Goal: Task Accomplishment & Management: Manage account settings

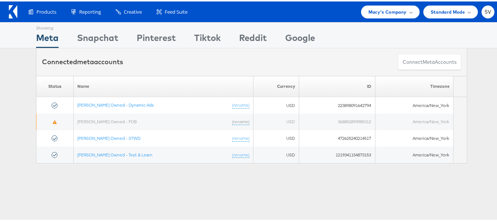
click at [369, 8] on span "Macy's Company" at bounding box center [388, 11] width 38 height 8
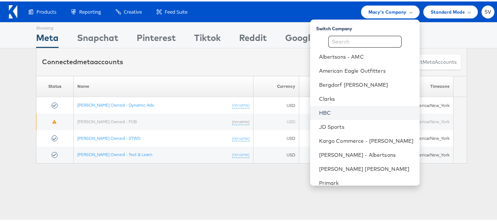
scroll to position [35, 0]
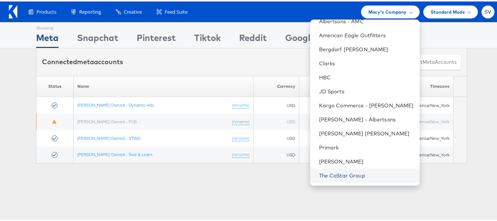
click at [347, 171] on link "The CoStar Group" at bounding box center [366, 173] width 95 height 7
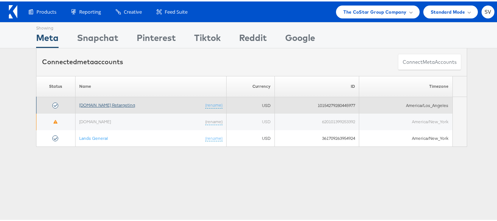
click at [106, 106] on link "Apartments.com Retargeting" at bounding box center [107, 104] width 56 height 6
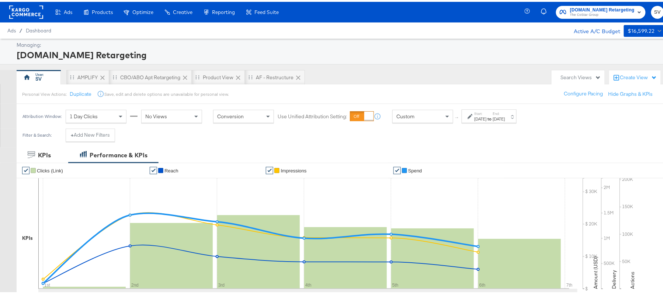
click at [505, 119] on div "[DATE]" at bounding box center [499, 117] width 12 height 6
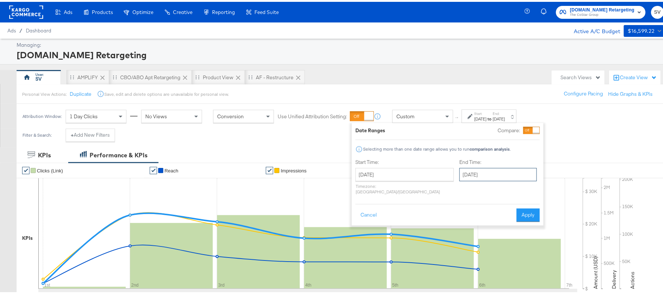
click at [484, 175] on input "September 6th 2025" at bounding box center [497, 172] width 77 height 13
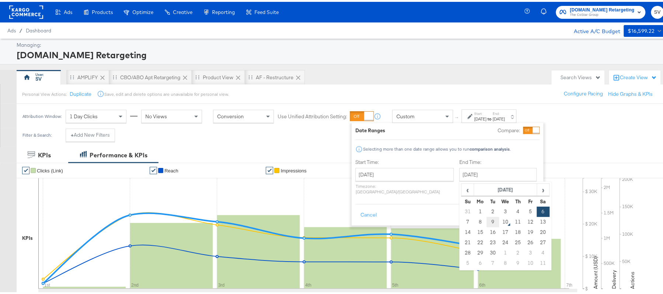
click at [486, 220] on td "9" at bounding box center [492, 220] width 13 height 10
type input "September 9th 2025"
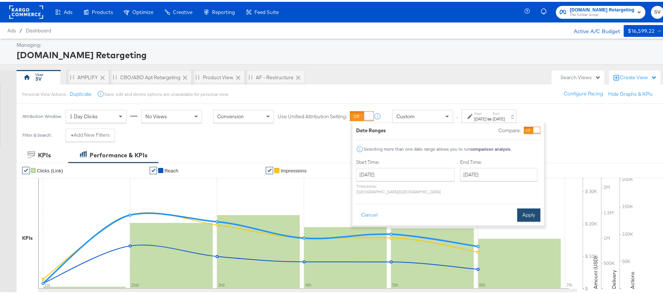
click at [518, 209] on button "Apply" at bounding box center [528, 213] width 23 height 13
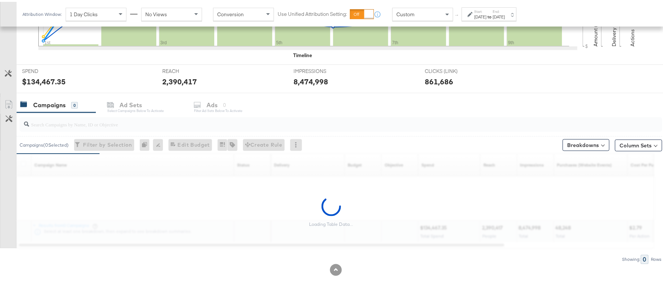
scroll to position [244, 0]
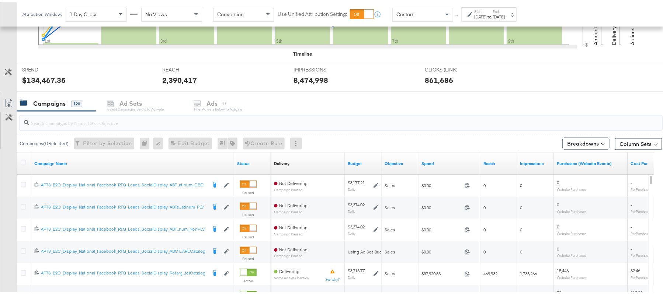
click at [109, 124] on input "search" at bounding box center [316, 118] width 574 height 14
paste input "APTS_B2C_Display_National_Facebook_RTG_Leads_SocialDisplay_Retargeting_Diamond_…"
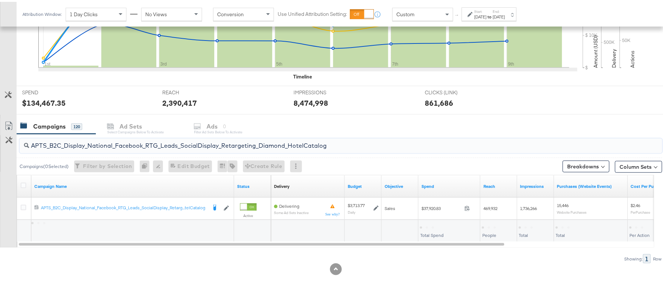
scroll to position [222, 0]
click at [440, 224] on div "$37,920.83" at bounding box center [433, 225] width 27 height 7
copy div "$37,920.83"
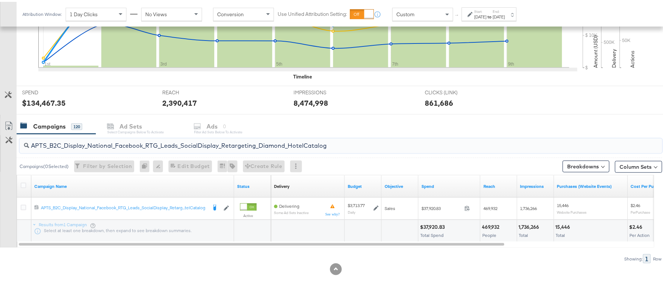
click at [145, 145] on input "APTS_B2C_Display_National_Facebook_RTG_Leads_SocialDisplay_Retargeting_Diamond_…" at bounding box center [316, 141] width 574 height 14
paste input "alwayson_Retargeting_DARE24_DiamondPlatinum"
click at [435, 225] on div "$25,338.09" at bounding box center [434, 225] width 28 height 7
copy div "25,338.09"
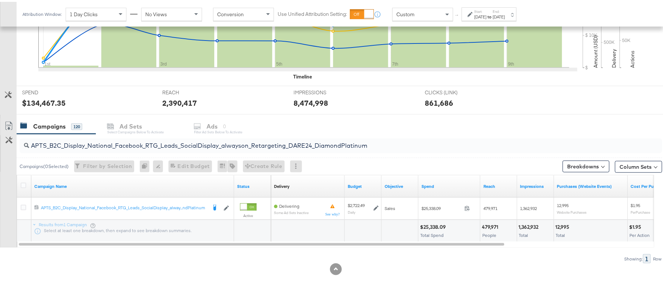
click at [155, 142] on input "APTS_B2C_Display_National_Facebook_RTG_Leads_SocialDisplay_alwayson_Retargeting…" at bounding box center [316, 141] width 574 height 14
paste input "FR_B2C_Display_National_Facebook_RTG_Leads_SocialDisplay_alwayson_Retargeting_FR"
click at [431, 220] on div "$8,306.77 Total Spend" at bounding box center [449, 229] width 62 height 22
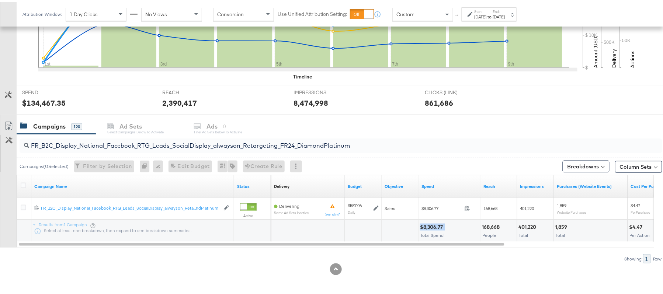
copy div "$8,306.77"
click at [118, 146] on input "FR_B2C_Display_National_Facebook_RTG_Leads_SocialDisplay_alwayson_Retargeting_F…" at bounding box center [316, 141] width 574 height 14
paste input "AF_B2C_Display_National_Facebook_RTG_Leads_SocialDisplay_alwayson_Retargeting_AF"
click at [431, 221] on div "$2,191.89 Total Spend" at bounding box center [449, 229] width 62 height 22
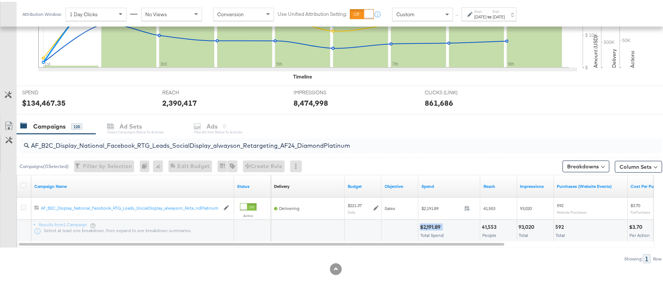
click at [431, 221] on div "$2,191.89 Total Spend" at bounding box center [449, 229] width 62 height 22
copy div "$2,191.89"
click at [170, 143] on input "AF_B2C_Display_National_Facebook_RTG_Leads_SocialDisplay_alwayson_Retargeting_A…" at bounding box center [316, 141] width 574 height 14
paste input "HL_B2C_Display_National_Facebook_RTG_Leads_SocialDisplay_alwayson_Retargeting_A…"
click at [427, 223] on div "$2,122.14" at bounding box center [431, 225] width 22 height 7
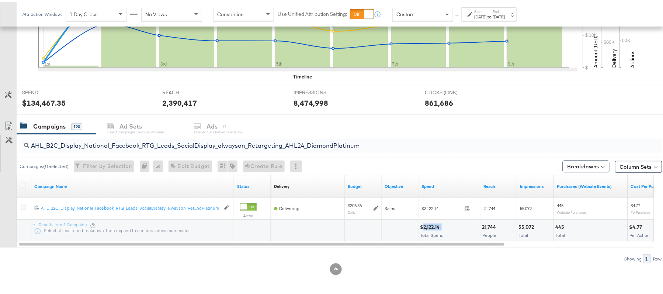
click at [427, 223] on div "$2,122.14" at bounding box center [431, 225] width 22 height 7
copy div "2,122.14"
click at [156, 140] on input "AHL_B2C_Display_National_Facebook_RTG_Leads_SocialDisplay_alwayson_Retargeting_…" at bounding box center [316, 141] width 574 height 14
paste input "PTS_B2C_Display_National_Facebook_PRO_Traffic_SocialDisplay_alwayson_ASC_DARE24…"
click at [433, 226] on div "$22,250.67" at bounding box center [434, 225] width 28 height 7
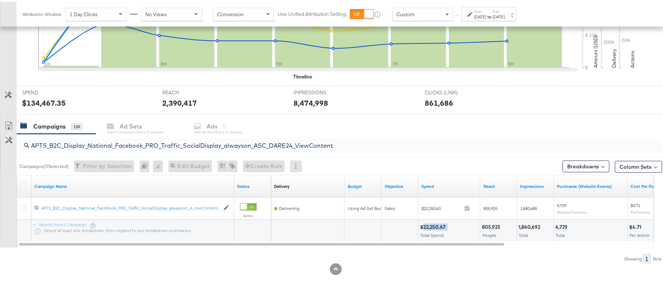
click at [433, 226] on div "$22,250.67" at bounding box center [434, 225] width 28 height 7
copy div "22,250.67"
click at [149, 148] on div "APTS_B2C_Display_National_Facebook_PRO_Traffic_SocialDisplay_alwayson_ASC_DARE2…" at bounding box center [341, 144] width 642 height 15
paste input "Leads_SocialDisplay_alwayson_ASC_DARE24_Purchase"
click at [430, 223] on div "$17,948.99" at bounding box center [433, 225] width 26 height 7
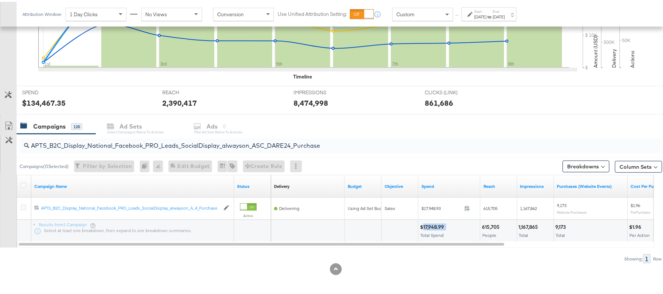
click at [430, 223] on div "$17,948.99" at bounding box center [433, 225] width 26 height 7
copy div "$17,948.99"
click at [127, 140] on input "APTS_B2C_Display_National_Facebook_PRO_Leads_SocialDisplay_alwayson_ASC_DARE24_…" at bounding box center [316, 141] width 574 height 14
paste input "F_B2C_Display_National_Facebook_PRO_Traffic_SocialDisplay_alwayson_ASC_AF24_Vie…"
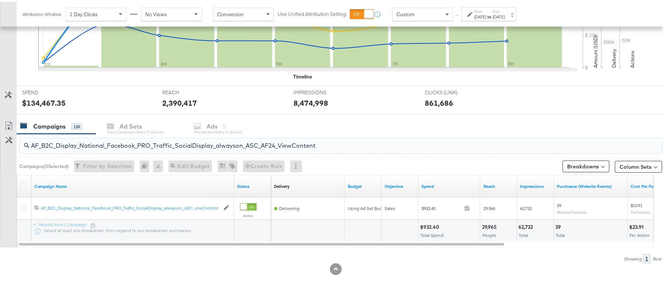
click at [428, 223] on div "$932.40" at bounding box center [430, 225] width 21 height 7
copy div "932.40"
click at [143, 145] on input "AF_B2C_Display_National_Facebook_PRO_Traffic_SocialDisplay_alwayson_ASC_AF24_Vi…" at bounding box center [316, 141] width 574 height 14
paste input "FR_B2C_Display_National_Facebook_PRO_Traffic_SocialDisplay_alwayson_ASC_FR"
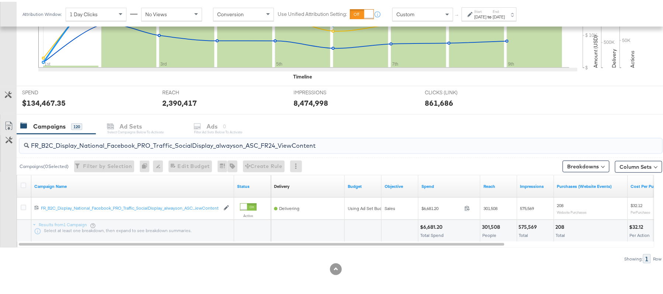
click at [428, 223] on div "$6,681.20" at bounding box center [432, 225] width 25 height 7
copy div "$6,681.20"
click at [136, 139] on input "FR_B2C_Display_National_Facebook_PRO_Traffic_SocialDisplay_alwayson_ASC_FR24_Vi…" at bounding box center [316, 141] width 574 height 14
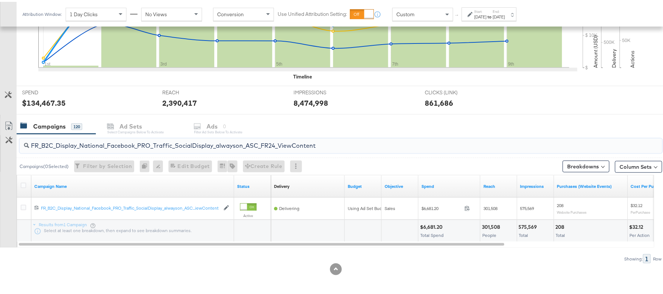
paste input "AHL_B2C_Display_National_Facebook_PRO_Traffic_SocialDisplay_alwayson_ASC_AHL"
type input "AHL_B2C_Display_National_Facebook_PRO_Traffic_SocialDisplay_alwayson_ASC_AHL24_…"
click at [431, 227] on div "$925.76" at bounding box center [430, 225] width 21 height 7
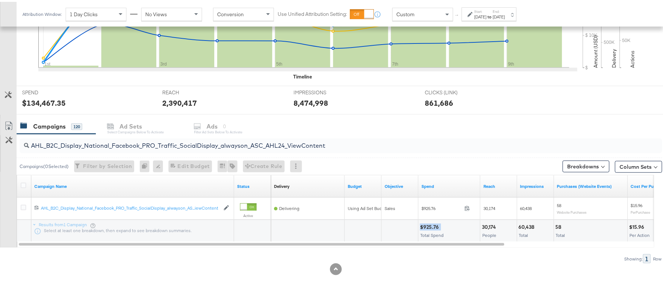
copy div "$925.76"
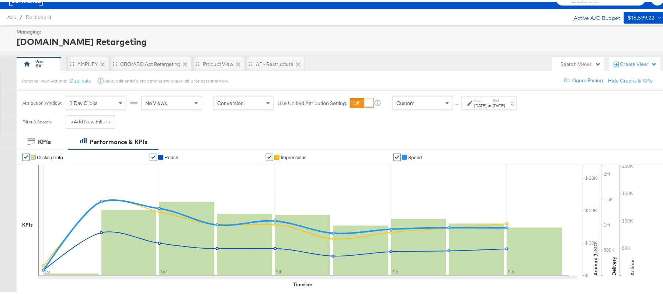
scroll to position [0, 0]
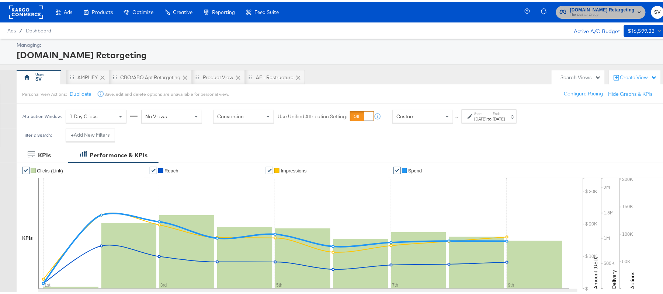
click at [583, 12] on span "The CoStar Group" at bounding box center [602, 13] width 64 height 6
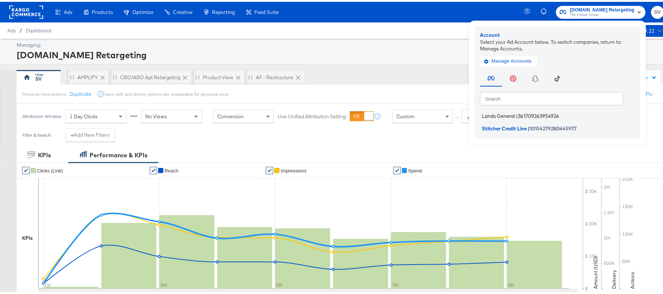
click at [511, 110] on li "Lands General | 361709263954924" at bounding box center [559, 114] width 158 height 11
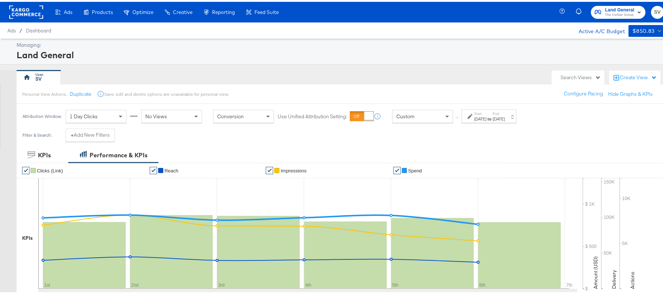
click at [486, 118] on div "[DATE]" at bounding box center [480, 117] width 12 height 6
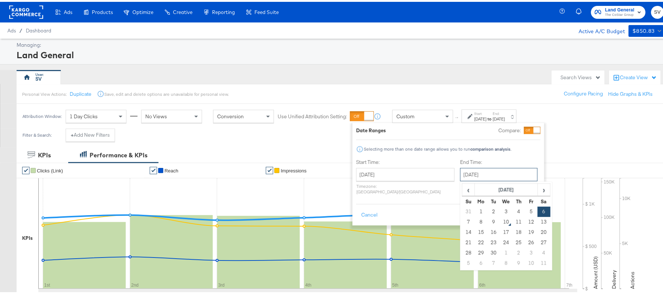
click at [471, 173] on input "[DATE]" at bounding box center [498, 172] width 77 height 13
click at [487, 217] on td "9" at bounding box center [493, 220] width 13 height 10
type input "September 9th 2025"
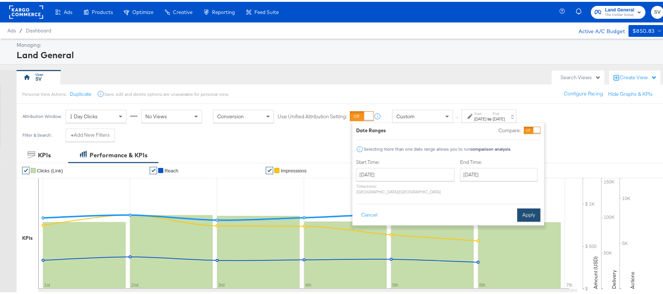
click at [522, 208] on button "Apply" at bounding box center [528, 213] width 23 height 13
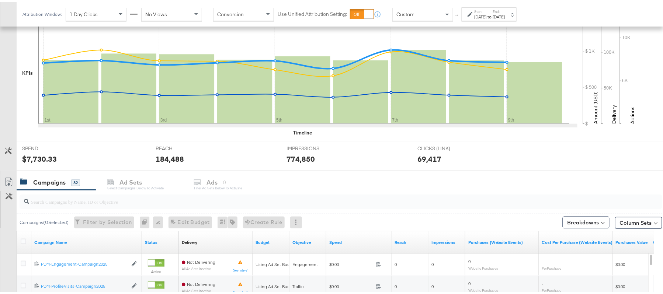
scroll to position [166, 0]
click at [135, 198] on input "search" at bounding box center [316, 196] width 574 height 14
paste input "B2C_LAND_KC_RT_Sig_24"
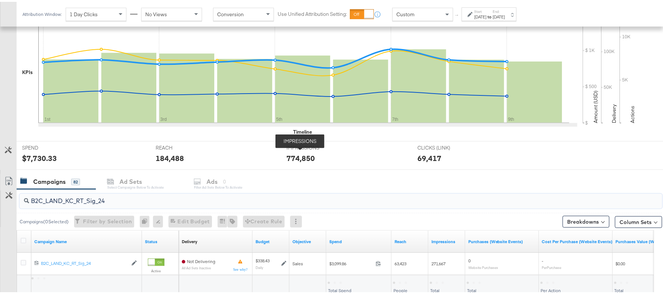
scroll to position [222, 0]
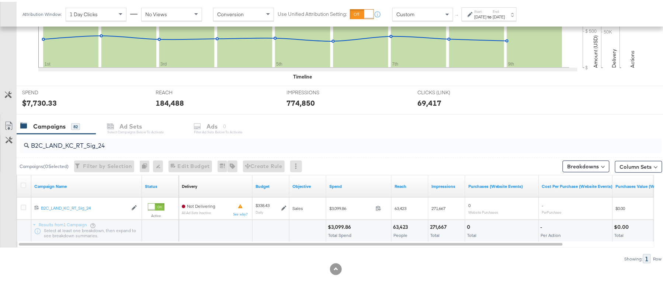
click at [335, 229] on div "$3,099.86" at bounding box center [340, 225] width 25 height 7
copy div "$3,099.86"
drag, startPoint x: 153, startPoint y: 161, endPoint x: 161, endPoint y: 149, distance: 13.6
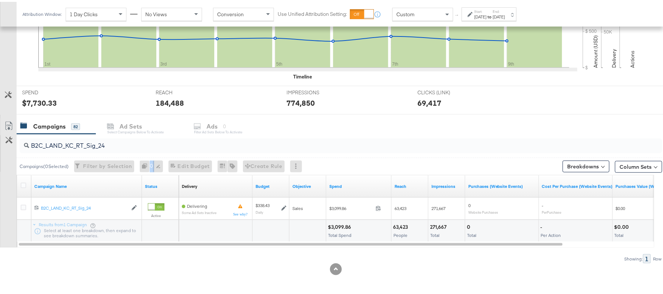
click at [161, 149] on div "B2C_LAND_KC_RT_Sig_24 Campaigns ( 0 Selected) Filter by Selection Filter 0 camp…" at bounding box center [331, 152] width 662 height 41
click at [142, 142] on input "B2C_LAND_KC_RT_Sig_24" at bounding box center [316, 141] width 574 height 14
paste input "B_Ecommerce_KC_Retargeting_LW&LOA_Traffic"
click at [336, 225] on div "$153.04" at bounding box center [338, 225] width 21 height 7
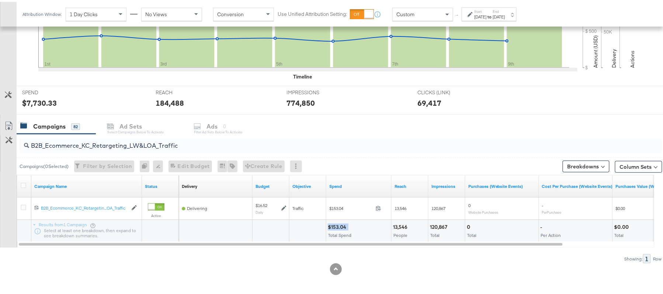
click at [336, 225] on div "$153.04" at bounding box center [338, 225] width 21 height 7
copy div "$153.04"
click at [105, 137] on input "B2B_Ecommerce_KC_Retargeting_LW&LOA_Traffic" at bounding box center [316, 141] width 574 height 14
paste input "KC_Retargeting_Prospects & Clients_Conversions"
click at [338, 223] on div "$150.56" at bounding box center [338, 225] width 21 height 7
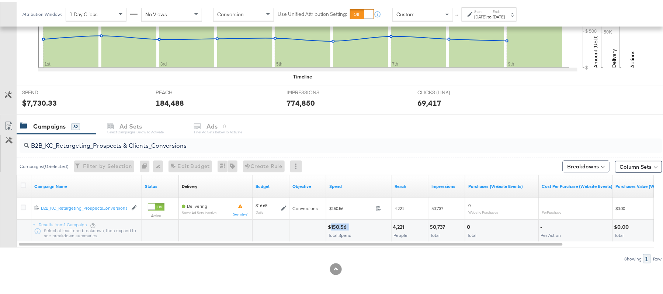
click at [338, 223] on div "$150.56" at bounding box center [338, 225] width 21 height 7
copy div "$150.56"
click at [137, 145] on input "B2B_KC_Retargeting_Prospects & Clients_Conversions" at bounding box center [316, 141] width 574 height 14
paste input "C_LAND_KC_Pros_Sig"
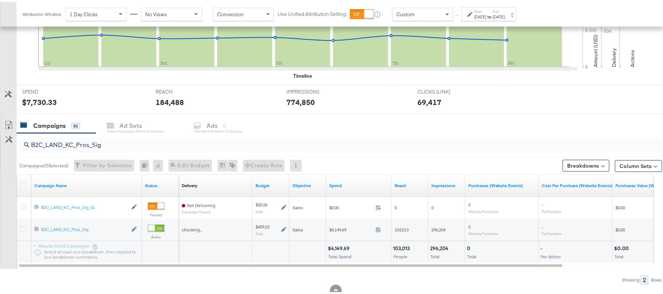
click at [332, 252] on div "$4,149.69 Total Spend" at bounding box center [358, 251] width 65 height 22
click at [336, 248] on div "$4,149.69" at bounding box center [340, 246] width 24 height 7
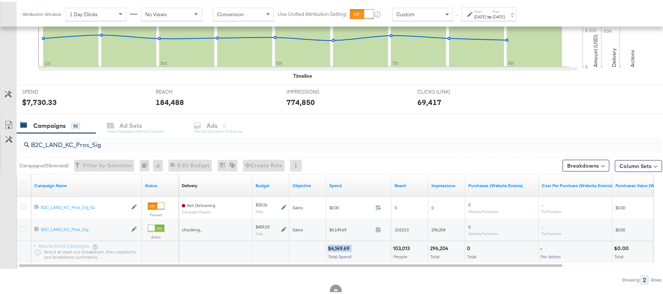
click at [336, 248] on div "$4,149.69" at bounding box center [340, 246] width 24 height 7
copy div "$4,149.69"
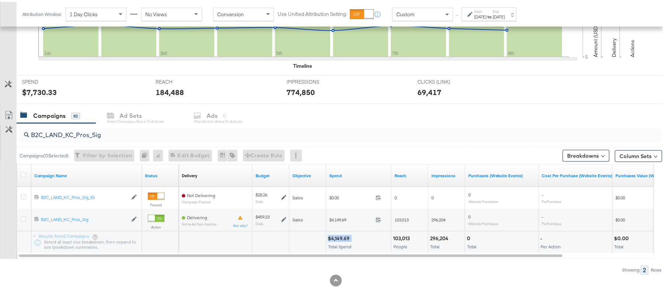
scroll to position [244, 0]
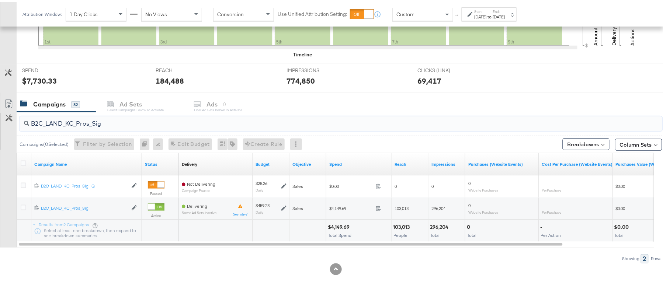
click at [77, 123] on input "B2C_LAND_KC_Pros_Sig" at bounding box center [316, 119] width 574 height 14
paste input "RT_Sig_24"
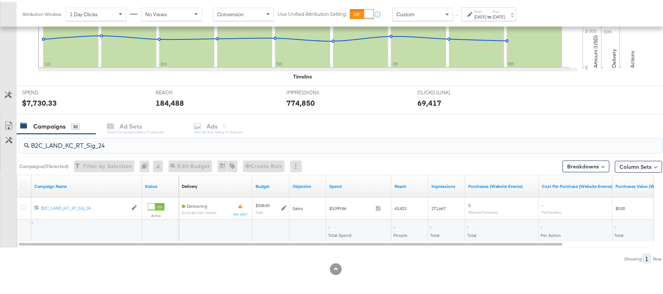
scroll to position [222, 0]
type input "B2C_LAND_KC_RT_Sig_24"
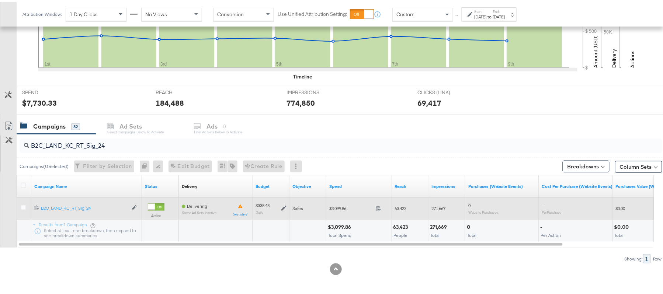
click at [285, 208] on icon at bounding box center [283, 206] width 5 height 5
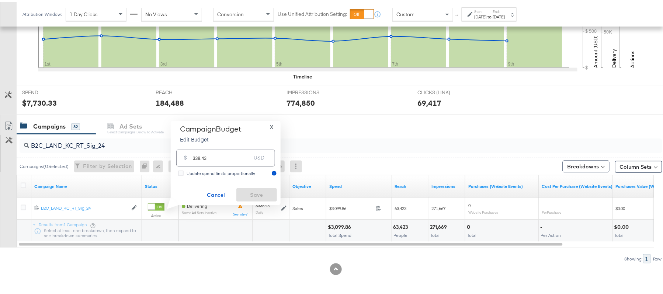
click at [224, 161] on input "338.43" at bounding box center [222, 153] width 58 height 16
paste input "$304.59"
click at [192, 145] on input "$304.59" at bounding box center [221, 145] width 61 height 16
paste input "3"
click at [193, 148] on input "$304.59" at bounding box center [221, 145] width 61 height 16
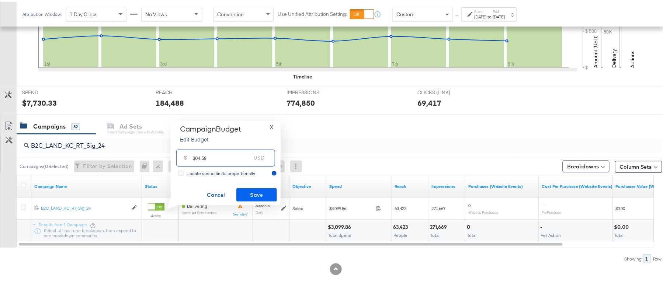
type input "304.59"
click at [250, 194] on span "Save" at bounding box center [256, 193] width 35 height 9
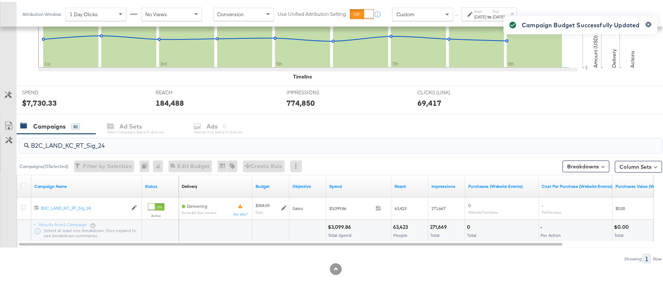
click at [108, 136] on input "B2C_LAND_KC_RT_Sig_24" at bounding box center [316, 141] width 574 height 14
paste input "B_Ecommerce_KC_Retargeting_LW&LOA_Traffic"
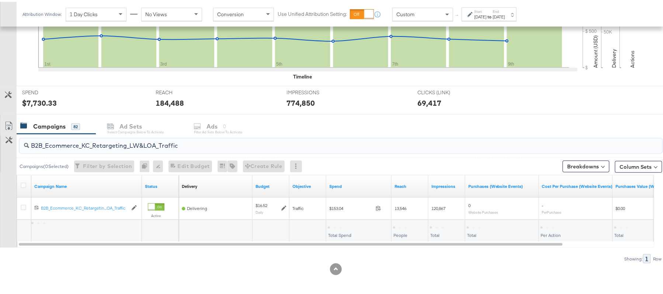
type input "B2B_Ecommerce_KC_Retargeting_LW&LOA_Traffic"
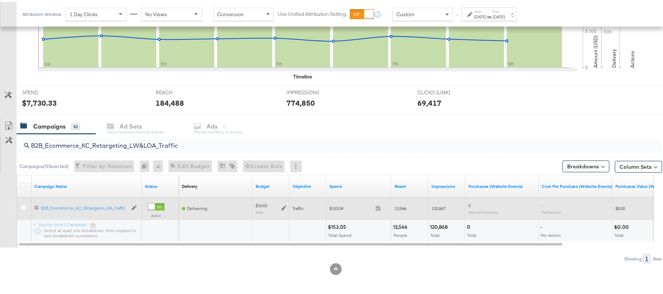
click at [281, 206] on icon at bounding box center [283, 206] width 5 height 5
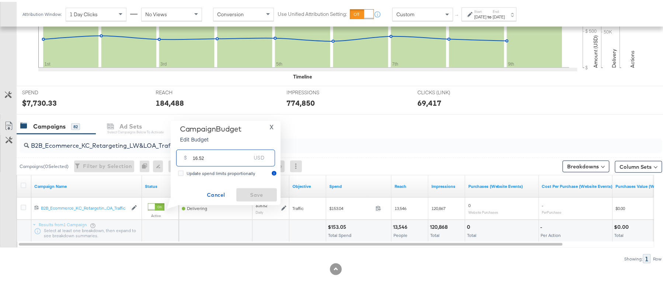
click at [211, 154] on input "16.52" at bounding box center [222, 153] width 58 height 16
paste input "$14.04"
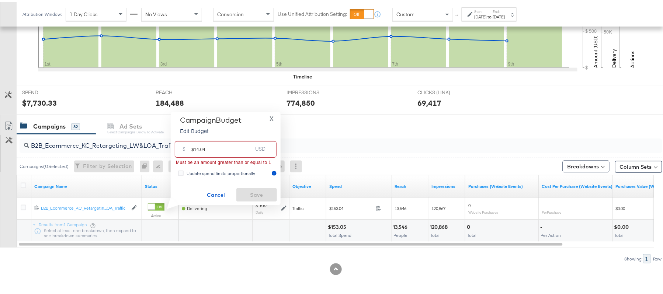
click at [193, 144] on input "$14.04" at bounding box center [221, 145] width 61 height 16
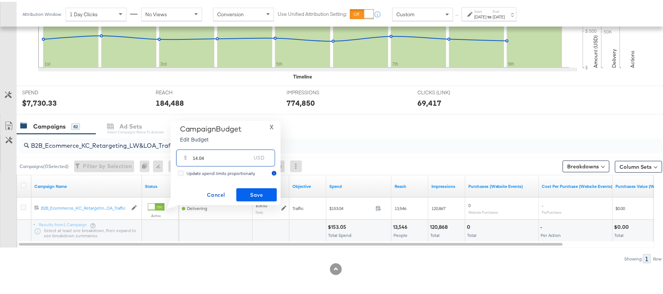
type input "14.04"
click at [268, 189] on span "Save" at bounding box center [256, 193] width 35 height 9
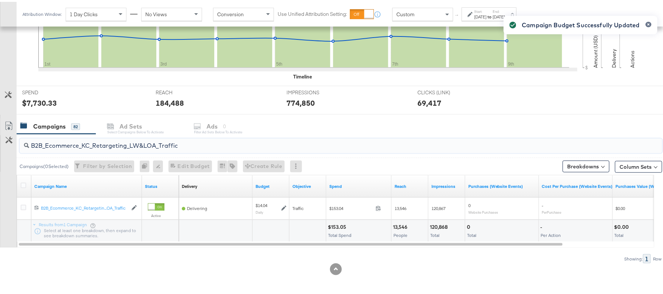
click at [79, 145] on input "B2B_Ecommerce_KC_Retargeting_LW&LOA_Traffic" at bounding box center [316, 141] width 574 height 14
paste input "KC_Retargeting_Prospects & Clients_Conversions"
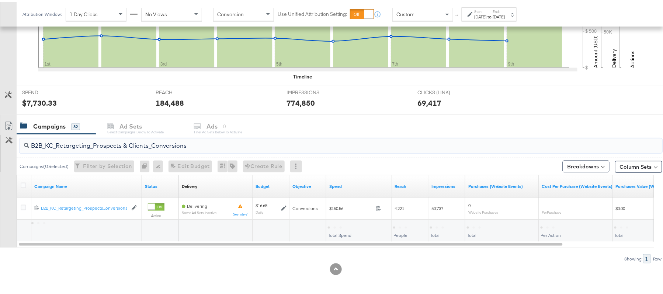
type input "B2B_KC_Retargeting_Prospects & Clients_Conversions"
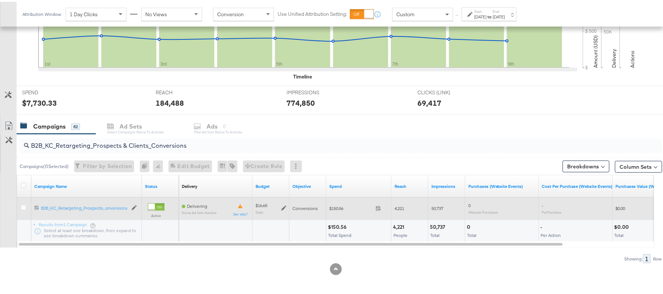
click at [282, 204] on icon at bounding box center [283, 206] width 5 height 5
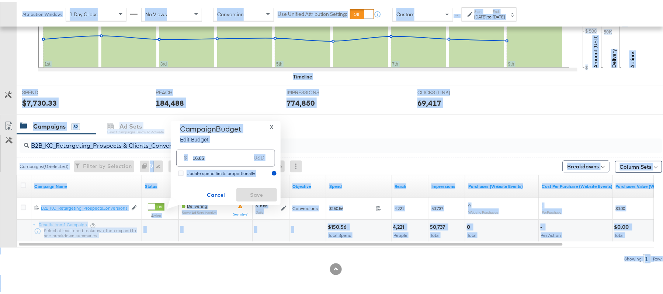
click at [220, 161] on div "$ 16.65 USD" at bounding box center [225, 156] width 99 height 17
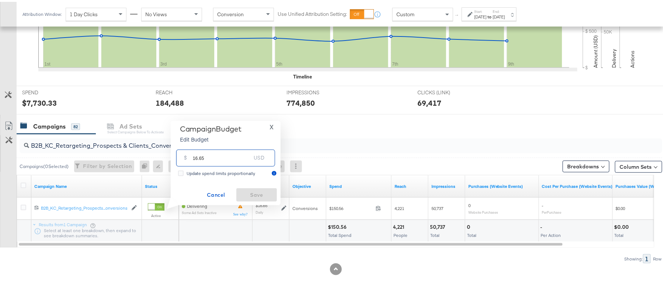
paste input "$16.64"
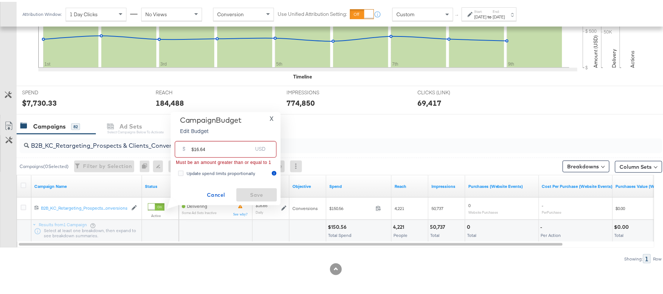
click at [192, 147] on input "$16.64" at bounding box center [221, 145] width 61 height 16
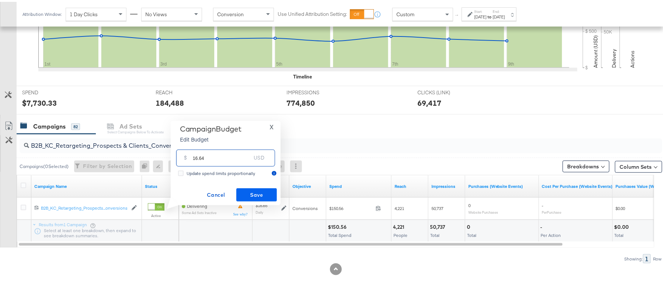
type input "16.64"
click at [268, 190] on span "Save" at bounding box center [256, 193] width 35 height 9
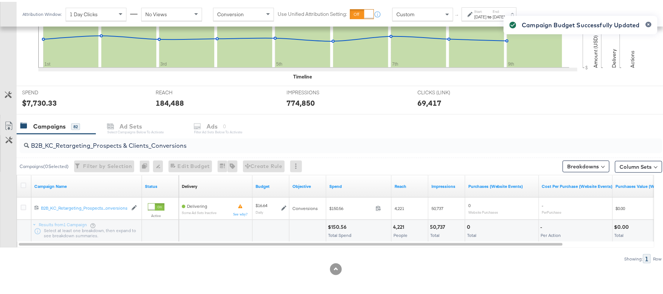
click at [123, 137] on input "B2B_KC_Retargeting_Prospects & Clients_Conversions" at bounding box center [316, 141] width 574 height 14
paste input "C_LAND_KC_Pros_Sig"
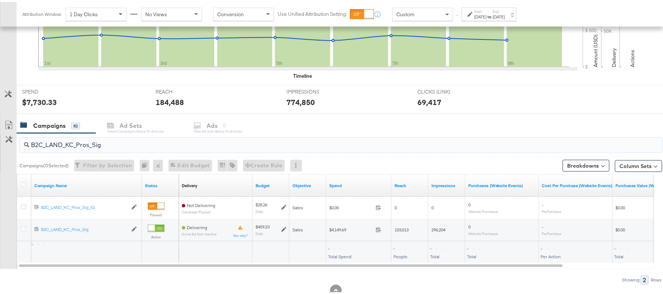
type input "B2C_LAND_KC_Pros_Sig"
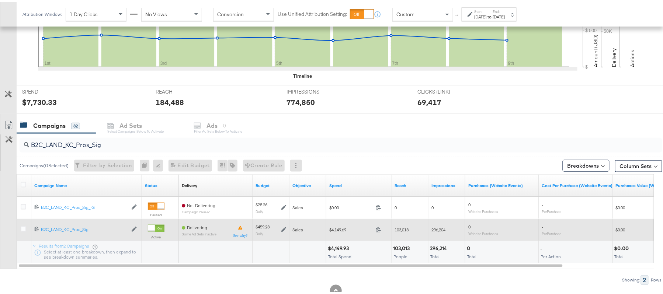
click at [283, 229] on icon at bounding box center [283, 228] width 5 height 5
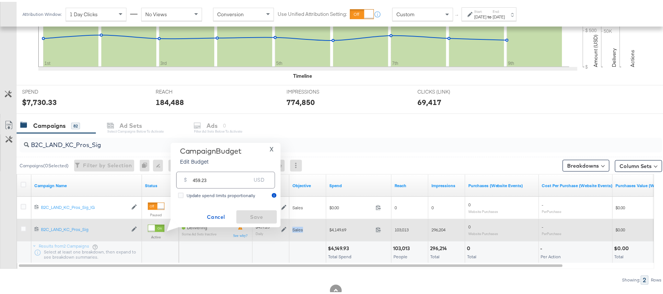
click at [283, 229] on icon at bounding box center [283, 228] width 5 height 5
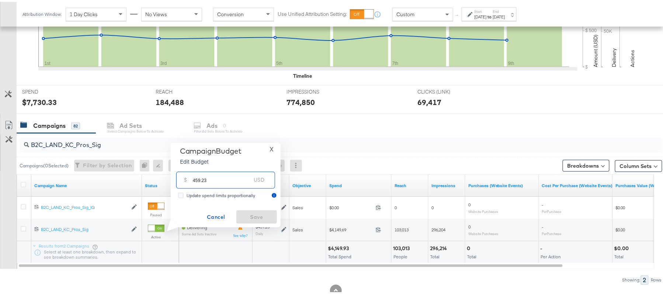
click at [227, 182] on input "459.23" at bounding box center [222, 175] width 58 height 16
paste input "$459.54"
click at [192, 168] on input "$459.54" at bounding box center [221, 167] width 61 height 16
type input "459.54"
click at [248, 211] on span "Save" at bounding box center [256, 215] width 35 height 9
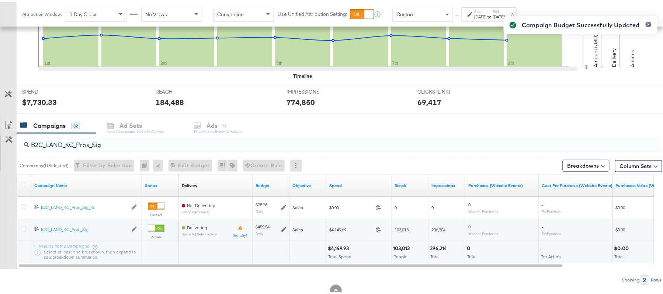
scroll to position [0, 0]
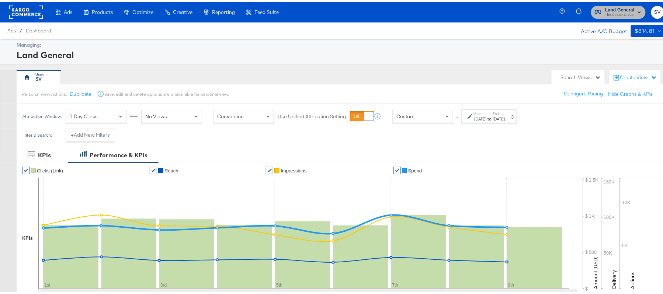
click at [614, 11] on span "The CoStar Group" at bounding box center [619, 13] width 29 height 6
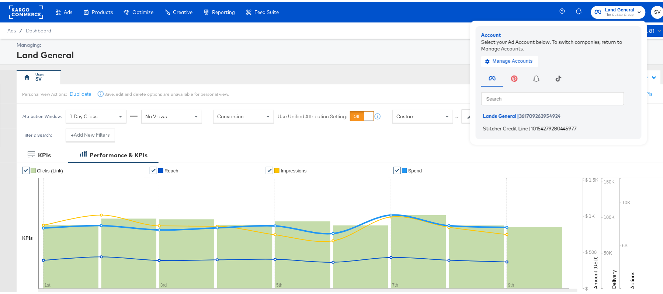
click at [482, 130] on li "Stitcher Credit Line | 10154279280445977" at bounding box center [560, 126] width 158 height 11
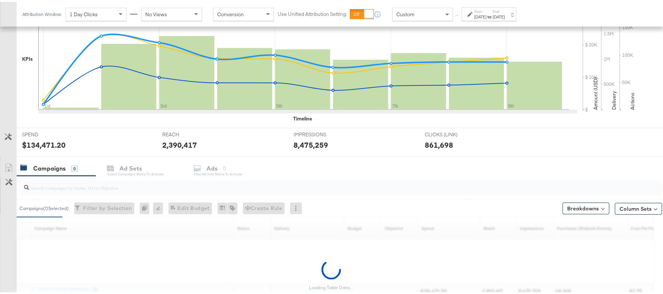
scroll to position [180, 0]
click at [83, 192] on div at bounding box center [341, 185] width 642 height 15
paste input "APTS_B2C_Display_National_Facebook_RTG_Leads_SocialDisplay_Retargeting_Diamond_…"
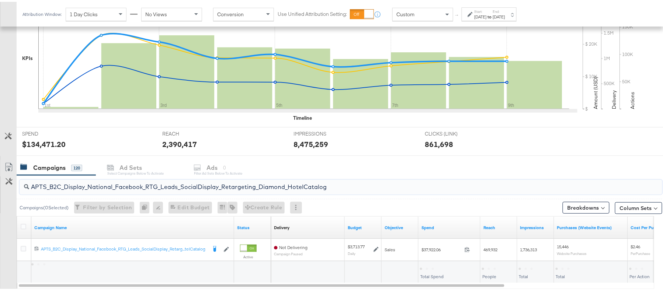
type input "APTS_B2C_Display_National_Facebook_RTG_Leads_SocialDisplay_Retargeting_Diamond_…"
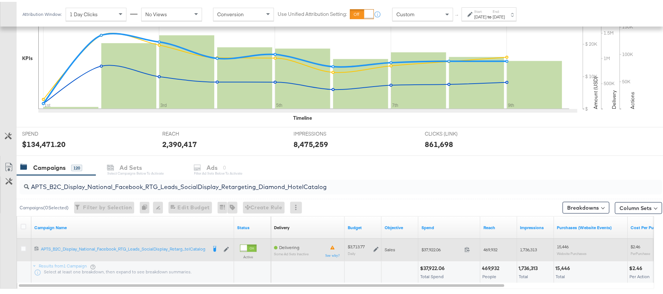
click at [374, 250] on icon at bounding box center [375, 247] width 5 height 5
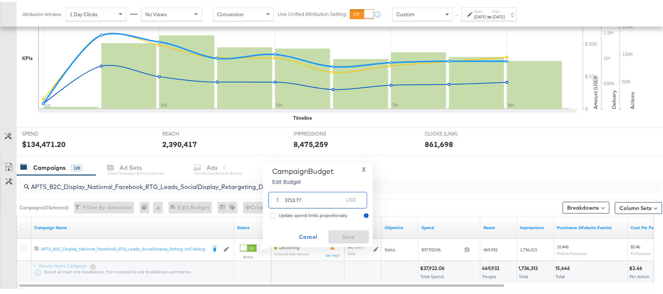
click at [309, 198] on input "3713.77" at bounding box center [314, 196] width 58 height 16
paste input "$4,270.84"
click at [290, 188] on input "$4,270.84" at bounding box center [313, 187] width 61 height 16
type input "4270.84"
click at [339, 231] on span "Save" at bounding box center [348, 235] width 35 height 9
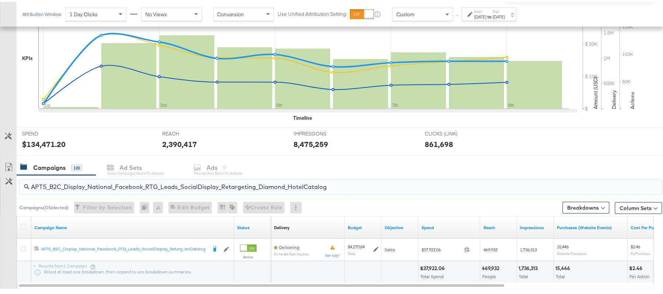
click at [139, 186] on input "APTS_B2C_Display_National_Facebook_RTG_Leads_SocialDisplay_Retargeting_Diamond_…" at bounding box center [316, 182] width 574 height 14
paste input "alwayson_Retargeting_DARE24_DiamondPlatinum"
type input "APTS_B2C_Display_National_Facebook_RTG_Leads_SocialDisplay_alwayson_Retargeting…"
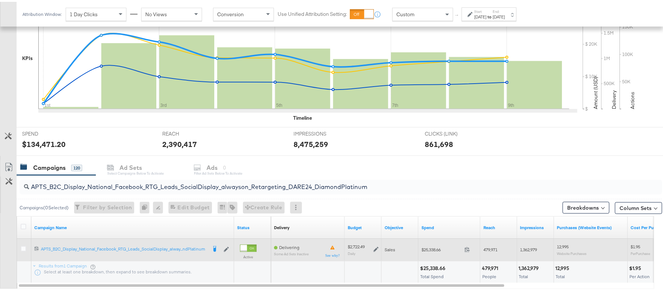
click at [378, 250] on icon at bounding box center [375, 247] width 5 height 5
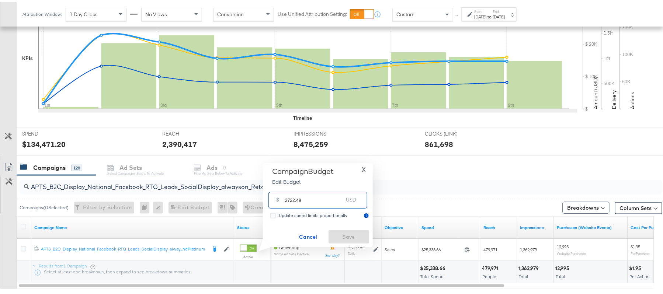
click at [319, 203] on input "2722.49" at bounding box center [314, 196] width 58 height 16
paste input "$3,215.33"
click at [290, 190] on input "$3,215.33" at bounding box center [313, 187] width 61 height 16
type input "3215.33"
click at [346, 232] on span "Save" at bounding box center [348, 235] width 35 height 9
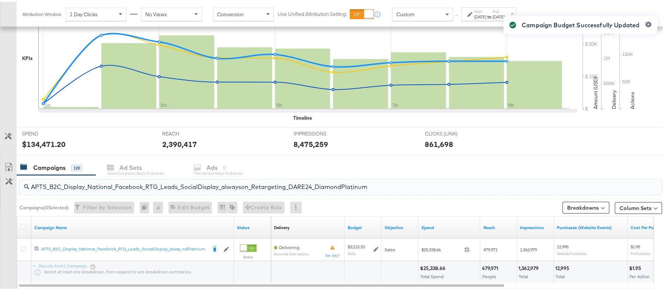
click at [135, 179] on input "APTS_B2C_Display_National_Facebook_RTG_Leads_SocialDisplay_alwayson_Retargeting…" at bounding box center [316, 182] width 574 height 14
paste input "FR_B2C_Display_National_Facebook_RTG_Leads_SocialDisplay_alwayson_Retargeting_FR"
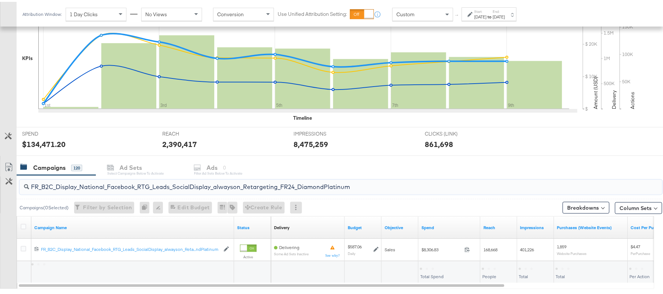
type input "FR_B2C_Display_National_Facebook_RTG_Leads_SocialDisplay_alwayson_Retargeting_F…"
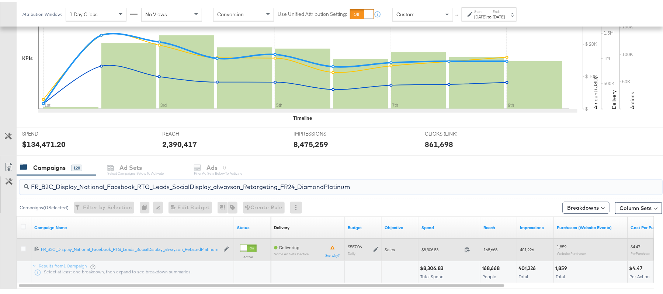
click at [376, 247] on icon at bounding box center [375, 247] width 5 height 5
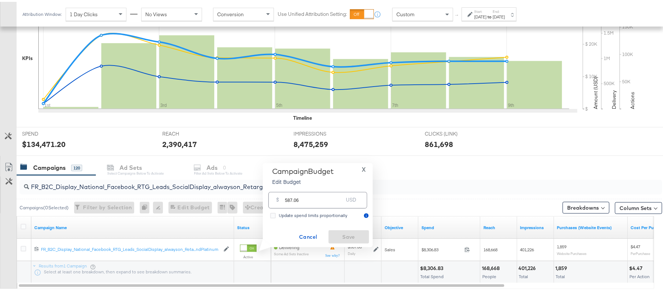
click at [314, 200] on input "587.06" at bounding box center [314, 196] width 58 height 16
paste input "$675.12"
click at [285, 188] on input "$675.12" at bounding box center [313, 187] width 61 height 16
type input "675.12"
click at [352, 234] on span "Save" at bounding box center [348, 235] width 35 height 9
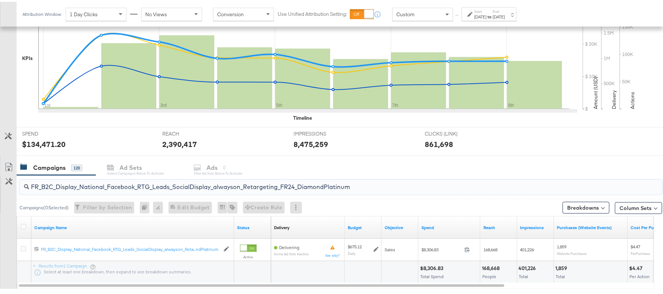
click at [115, 183] on input "FR_B2C_Display_National_Facebook_RTG_Leads_SocialDisplay_alwayson_Retargeting_F…" at bounding box center [316, 182] width 574 height 14
paste input "AF_B2C_Display_National_Facebook_RTG_Leads_SocialDisplay_alwayson_Retargeting_AF"
type input "AF_B2C_Display_National_Facebook_RTG_Leads_SocialDisplay_alwayson_Retargeting_A…"
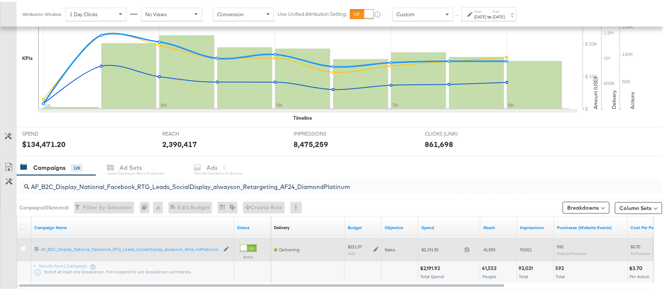
click at [373, 248] on icon at bounding box center [375, 247] width 5 height 5
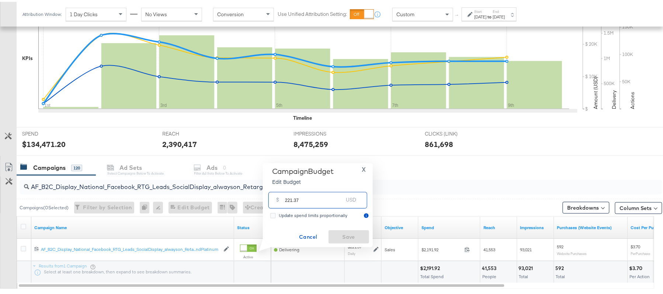
click at [306, 198] on input "221.37" at bounding box center [314, 196] width 58 height 16
paste input "$188.16"
click at [286, 189] on input "$188.16" at bounding box center [313, 187] width 61 height 16
type input "188.16"
click at [348, 232] on span "Save" at bounding box center [348, 235] width 35 height 9
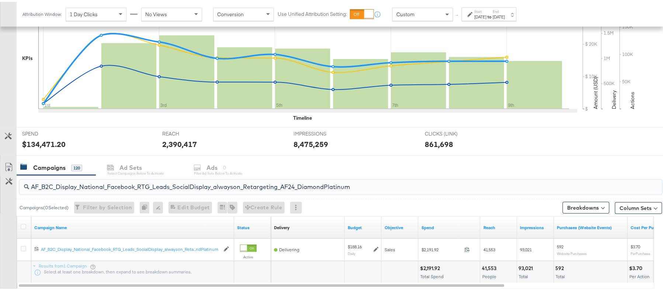
click at [147, 183] on input "AF_B2C_Display_National_Facebook_RTG_Leads_SocialDisplay_alwayson_Retargeting_A…" at bounding box center [316, 182] width 574 height 14
paste input "HL_B2C_Display_National_Facebook_RTG_Leads_SocialDisplay_alwayson_Retargeting_A…"
type input "AHL_B2C_Display_National_Facebook_RTG_Leads_SocialDisplay_alwayson_Retargeting_…"
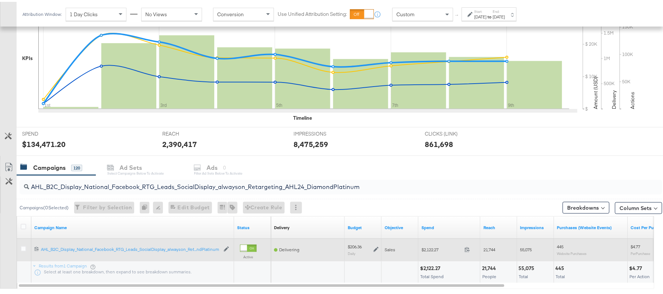
click at [376, 250] on icon at bounding box center [375, 247] width 5 height 5
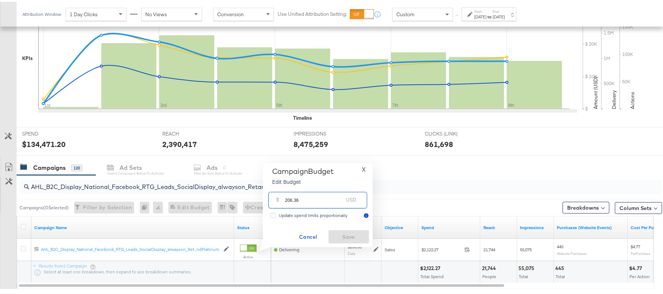
click at [311, 197] on input "206.36" at bounding box center [314, 196] width 58 height 16
paste input "$237.31"
click at [285, 186] on input "$237.31" at bounding box center [313, 187] width 61 height 16
type input "237.31"
click at [349, 242] on div "Campaign Budget Edit Budget X $ 237.31 USD Update spend limits proportionally C…" at bounding box center [318, 203] width 110 height 84
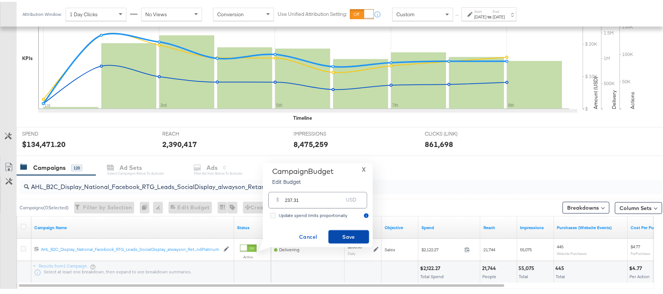
click at [356, 235] on span "Save" at bounding box center [348, 235] width 35 height 9
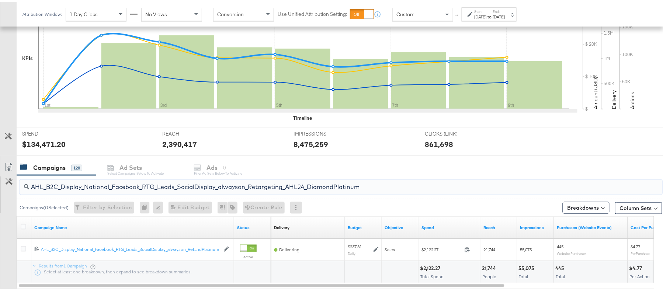
click at [161, 184] on input "AHL_B2C_Display_National_Facebook_RTG_Leads_SocialDisplay_alwayson_Retargeting_…" at bounding box center [316, 182] width 574 height 14
paste input "PTS_B2C_Display_National_Facebook_PRO_Traffic_SocialDisplay_alwayson_ASC_DARE24…"
type input "APTS_B2C_Display_National_Facebook_PRO_Traffic_SocialDisplay_alwayson_ASC_DARE2…"
click at [22, 226] on icon at bounding box center [24, 225] width 6 height 6
click at [0, 0] on input "checkbox" at bounding box center [0, 0] width 0 height 0
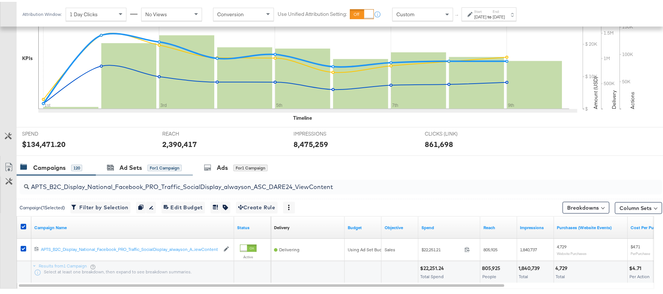
click at [128, 171] on div "Ad Sets for 1 Campaign" at bounding box center [144, 166] width 97 height 16
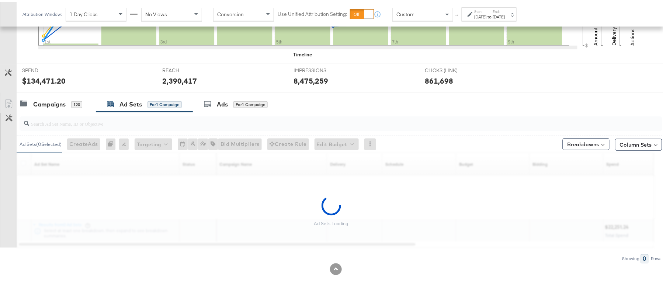
scroll to position [222, 0]
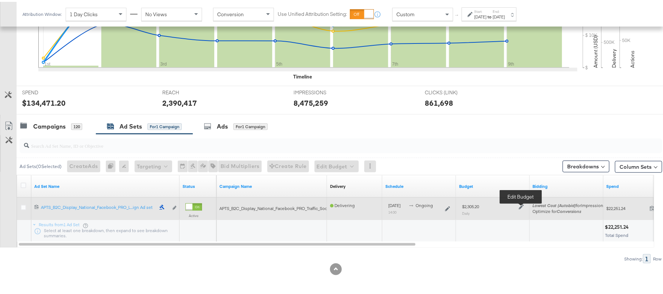
click at [521, 207] on icon at bounding box center [521, 205] width 5 height 5
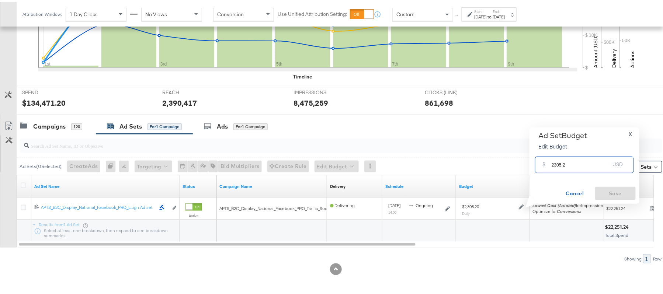
click at [569, 167] on input "2305.2" at bounding box center [580, 160] width 58 height 16
paste input "$2,714.08"
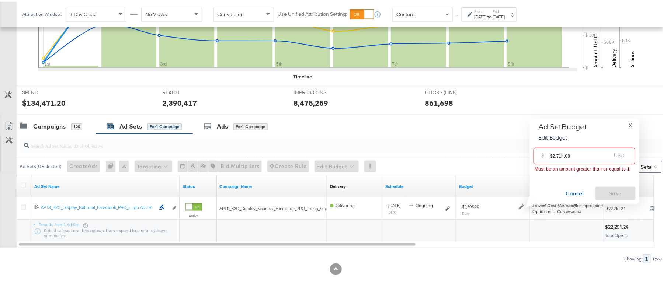
click at [557, 156] on input "$2,714.08" at bounding box center [580, 151] width 61 height 16
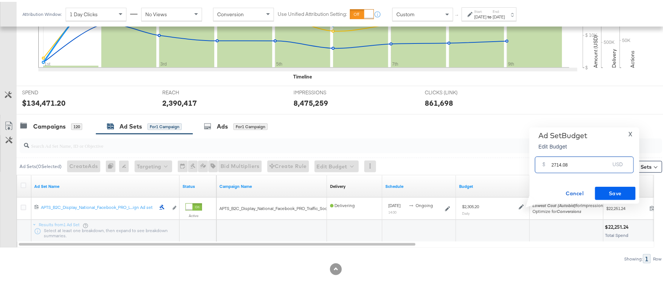
type input "2714.08"
click at [617, 192] on span "Save" at bounding box center [615, 191] width 35 height 9
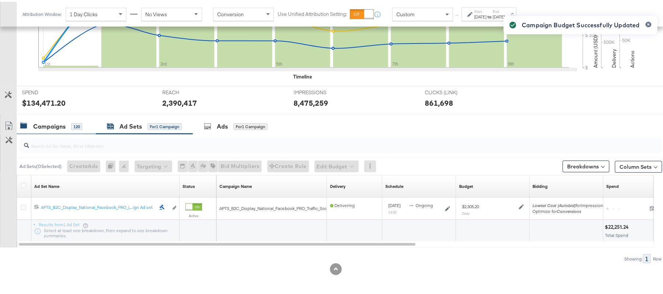
click at [52, 129] on div "Campaigns" at bounding box center [49, 125] width 32 height 8
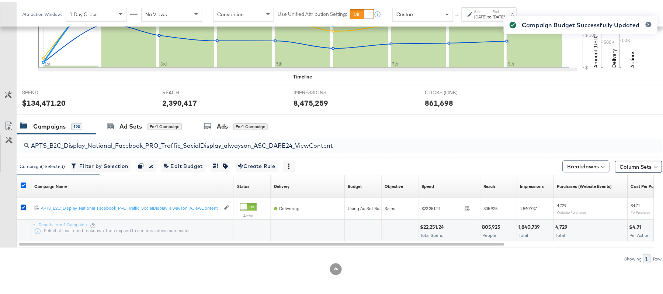
click at [24, 186] on icon at bounding box center [24, 184] width 6 height 6
click at [0, 0] on input "checkbox" at bounding box center [0, 0] width 0 height 0
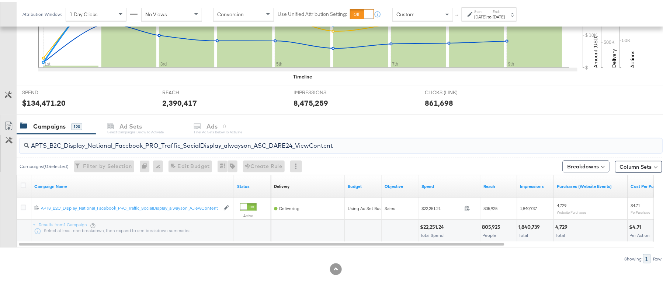
click at [123, 139] on input "APTS_B2C_Display_National_Facebook_PRO_Traffic_SocialDisplay_alwayson_ASC_DARE2…" at bounding box center [316, 141] width 574 height 14
paste input "Leads_SocialDisplay_alwayson_ASC_DARE24_Purchase"
type input "APTS_B2C_Display_National_Facebook_PRO_Leads_SocialDisplay_alwayson_ASC_DARE24_…"
click at [21, 183] on icon at bounding box center [24, 184] width 6 height 6
click at [0, 0] on input "checkbox" at bounding box center [0, 0] width 0 height 0
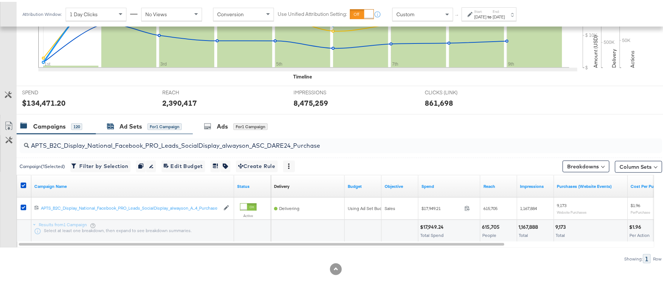
click at [132, 125] on div "Ad Sets" at bounding box center [130, 125] width 22 height 8
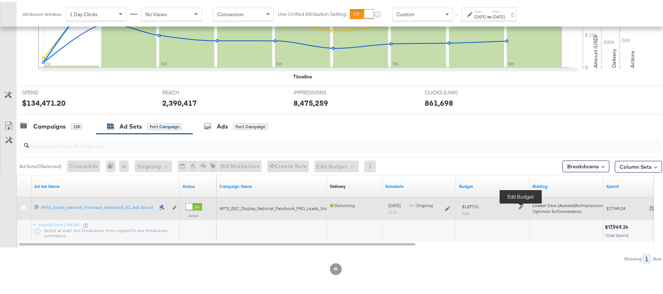
click at [520, 203] on icon at bounding box center [521, 205] width 5 height 5
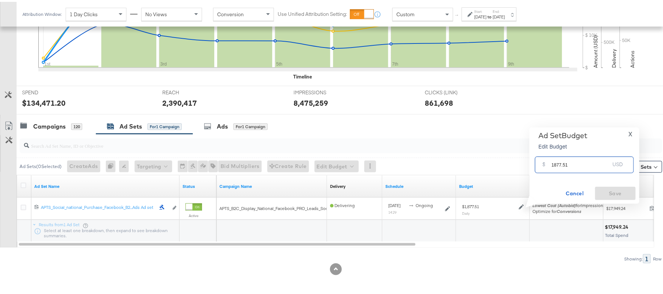
click at [576, 161] on input "1877.51" at bounding box center [580, 160] width 58 height 16
paste input "$2,131.0"
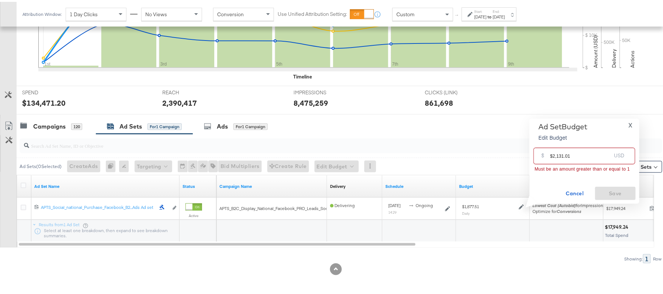
click at [556, 155] on input "$2,131.01" at bounding box center [580, 151] width 61 height 16
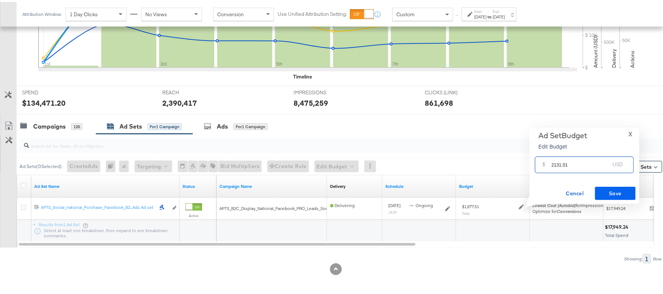
type input "2131.01"
click at [604, 186] on button "Save" at bounding box center [615, 191] width 41 height 13
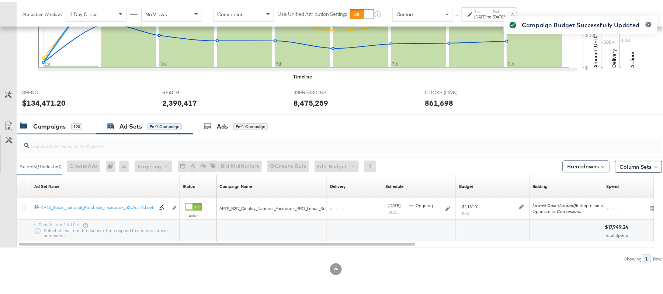
click at [63, 121] on div "Campaigns" at bounding box center [49, 125] width 32 height 8
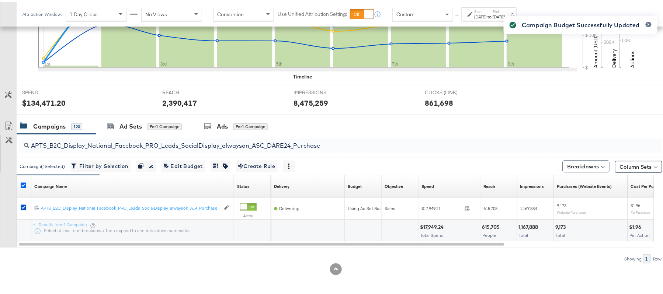
click at [21, 184] on icon at bounding box center [24, 184] width 6 height 6
click at [0, 0] on input "checkbox" at bounding box center [0, 0] width 0 height 0
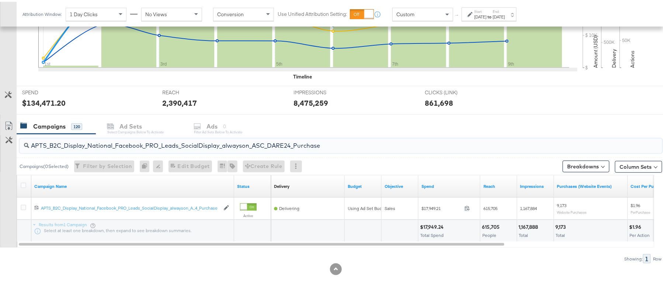
click at [102, 140] on input "APTS_B2C_Display_National_Facebook_PRO_Leads_SocialDisplay_alwayson_ASC_DARE24_…" at bounding box center [316, 141] width 574 height 14
paste input "F_B2C_Display_National_Facebook_PRO_Traffic_SocialDisplay_alwayson_ASC_AF24_Vie…"
type input "AF_B2C_Display_National_Facebook_PRO_Traffic_SocialDisplay_alwayson_ASC_AF24_Vi…"
click at [21, 183] on icon at bounding box center [24, 184] width 6 height 6
click at [0, 0] on input "checkbox" at bounding box center [0, 0] width 0 height 0
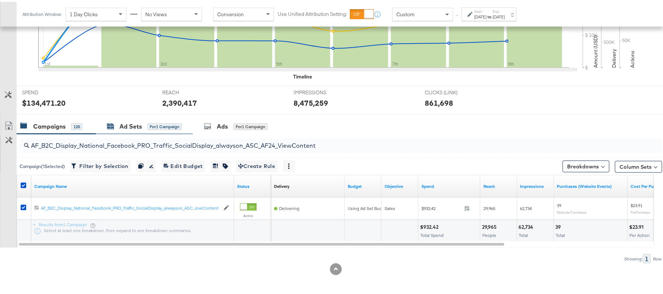
click at [130, 128] on div "Ad Sets" at bounding box center [130, 125] width 22 height 8
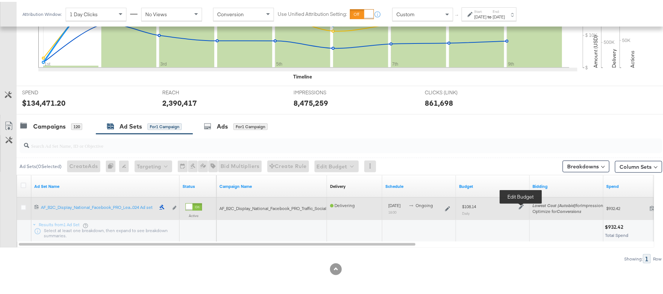
click at [520, 203] on icon at bounding box center [521, 205] width 5 height 5
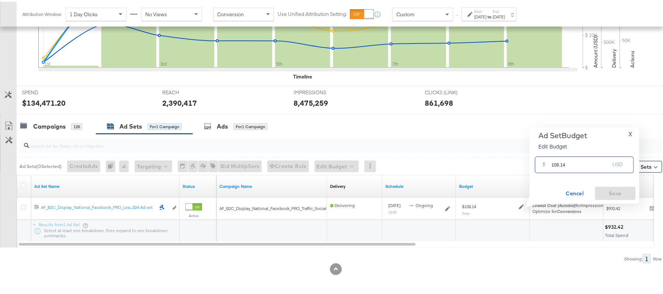
click at [561, 154] on input "108.14" at bounding box center [580, 160] width 58 height 16
paste input "$91.92"
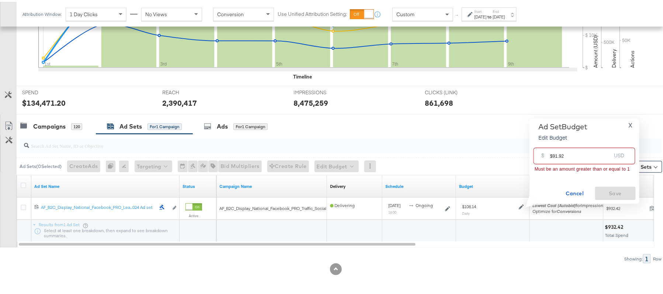
click at [553, 154] on input "$91.92" at bounding box center [580, 151] width 61 height 16
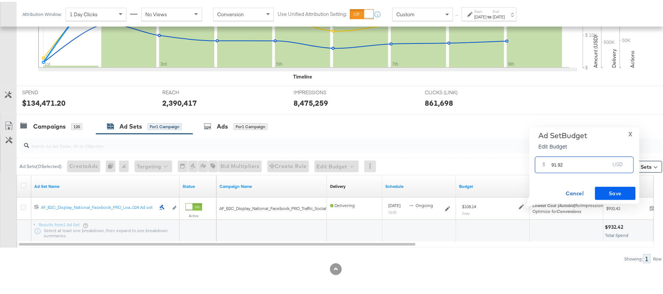
type input "91.92"
click at [609, 193] on span "Save" at bounding box center [615, 191] width 35 height 9
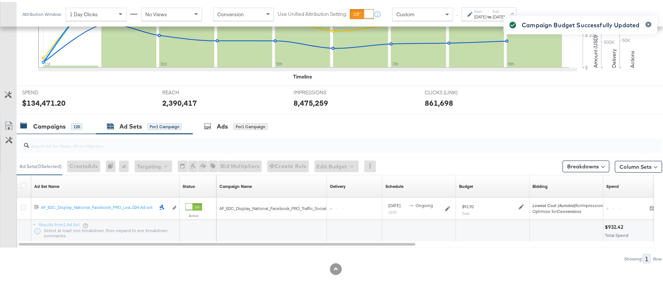
click at [57, 124] on div "Campaigns" at bounding box center [49, 125] width 32 height 8
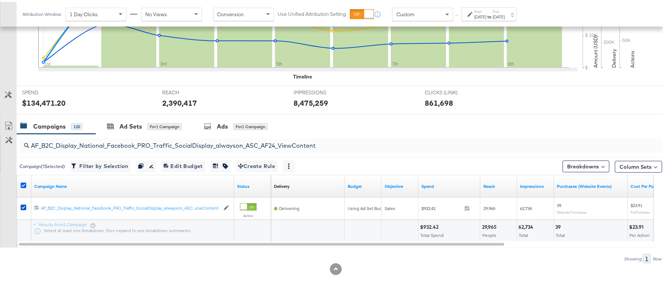
click at [24, 183] on icon at bounding box center [24, 184] width 6 height 6
click at [0, 0] on input "checkbox" at bounding box center [0, 0] width 0 height 0
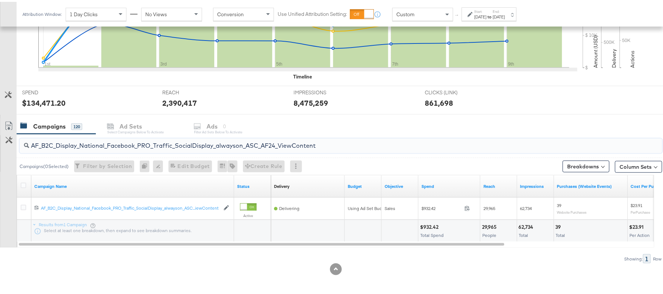
click at [45, 137] on input "AF_B2C_Display_National_Facebook_PRO_Traffic_SocialDisplay_alwayson_ASC_AF24_Vi…" at bounding box center [316, 141] width 574 height 14
paste input "FR_B2C_Display_National_Facebook_PRO_Traffic_SocialDisplay_alwayson_ASC_FR"
type input "FR_B2C_Display_National_Facebook_PRO_Traffic_SocialDisplay_alwayson_ASC_FR24_Vi…"
click at [25, 183] on icon at bounding box center [24, 184] width 6 height 6
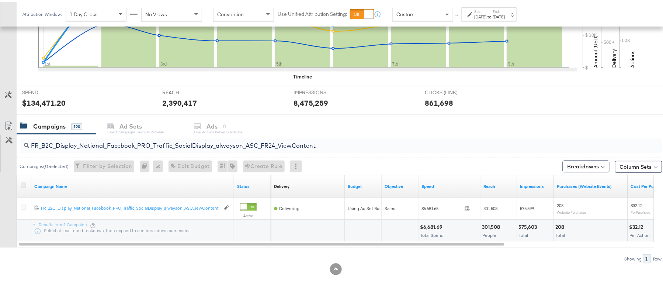
click at [0, 0] on input "checkbox" at bounding box center [0, 0] width 0 height 0
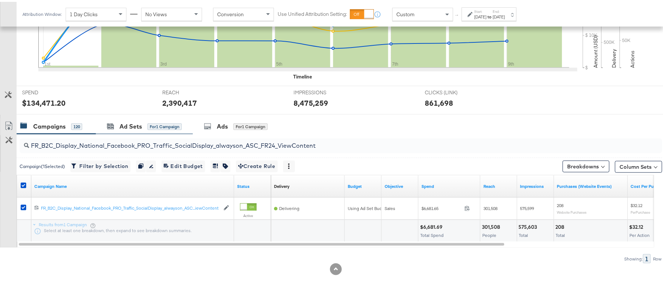
click at [136, 130] on div "Ad Sets for 1 Campaign" at bounding box center [144, 125] width 97 height 16
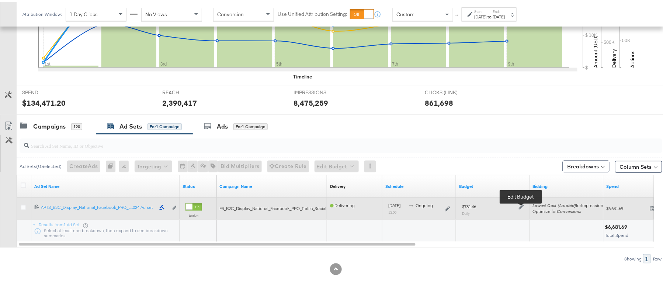
click at [520, 205] on icon at bounding box center [521, 205] width 5 height 5
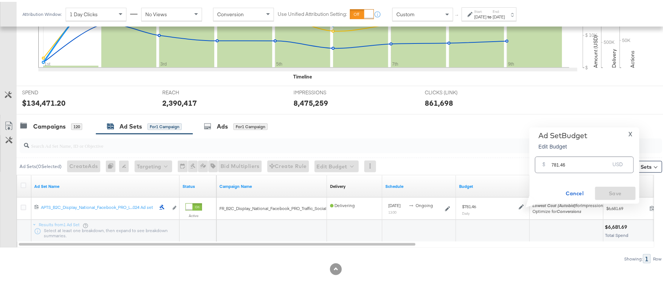
click at [585, 164] on input "781.46" at bounding box center [580, 160] width 58 height 16
paste input "$703.31"
click at [551, 153] on input "$703.31" at bounding box center [580, 151] width 61 height 16
type input "703.31"
click at [617, 197] on button "Save" at bounding box center [615, 191] width 41 height 13
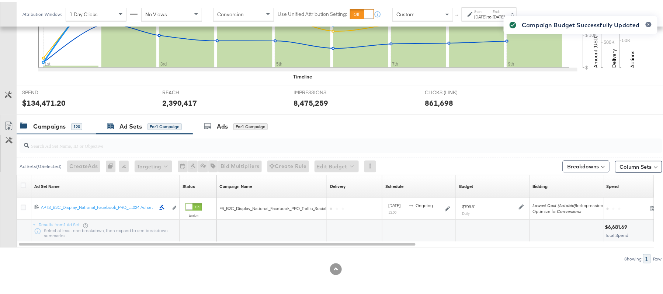
click at [75, 123] on div "120" at bounding box center [76, 125] width 11 height 7
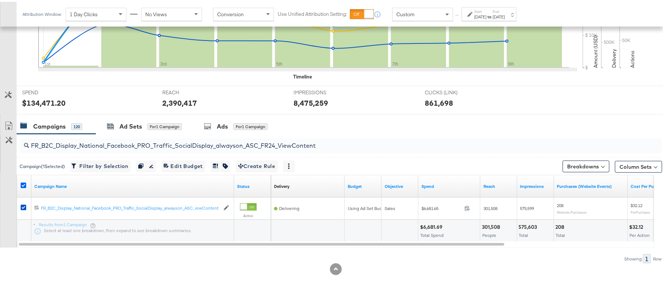
click at [24, 183] on icon at bounding box center [24, 184] width 6 height 6
click at [0, 0] on input "checkbox" at bounding box center [0, 0] width 0 height 0
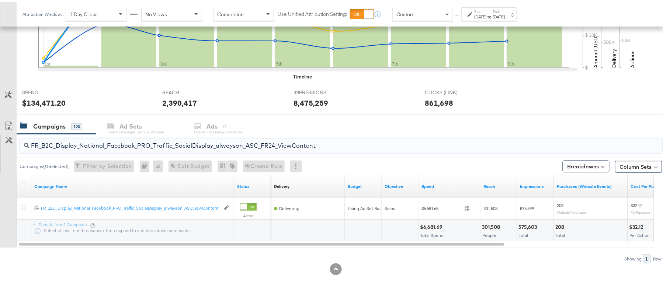
click at [103, 139] on input "FR_B2C_Display_National_Facebook_PRO_Traffic_SocialDisplay_alwayson_ASC_FR24_Vi…" at bounding box center [316, 141] width 574 height 14
paste input "AHL_B2C_Display_National_Facebook_PRO_Traffic_SocialDisplay_alwayson_ASC_AHL"
type input "AHL_B2C_Display_National_Facebook_PRO_Traffic_SocialDisplay_alwayson_ASC_AHL24_…"
click at [22, 183] on icon at bounding box center [24, 184] width 6 height 6
click at [0, 0] on input "checkbox" at bounding box center [0, 0] width 0 height 0
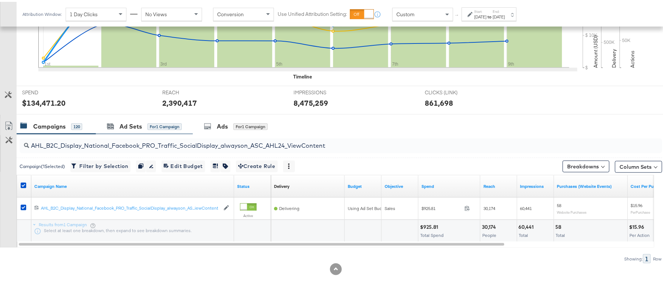
click at [131, 129] on div "Ad Sets for 1 Campaign" at bounding box center [144, 125] width 97 height 16
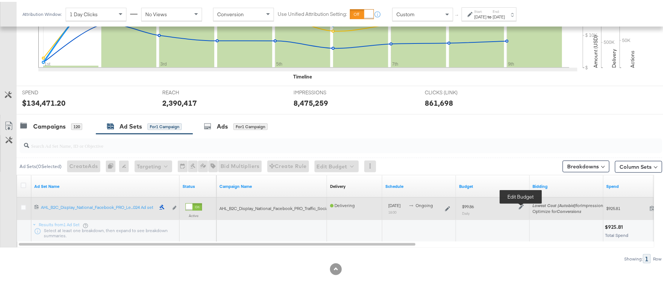
click at [520, 205] on icon at bounding box center [521, 205] width 5 height 5
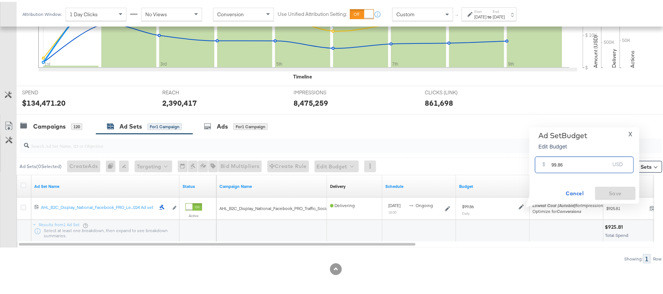
click at [574, 167] on input "99.86" at bounding box center [580, 160] width 58 height 16
paste input "$94.87"
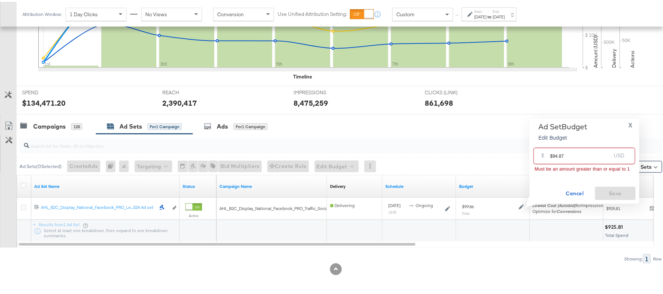
click at [551, 154] on input "$94.87" at bounding box center [580, 151] width 61 height 16
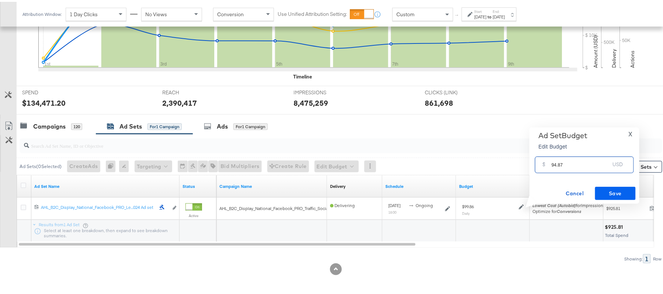
type input "94.87"
click at [608, 192] on span "Save" at bounding box center [615, 191] width 35 height 9
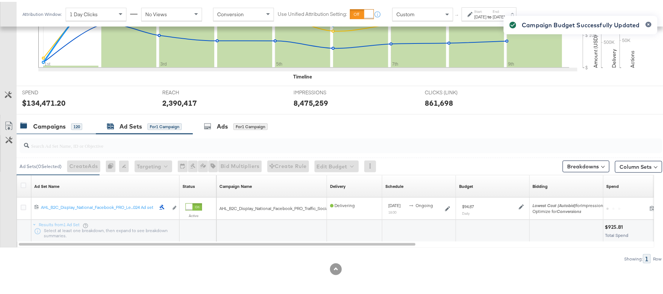
click at [55, 124] on div "Campaigns" at bounding box center [49, 125] width 32 height 8
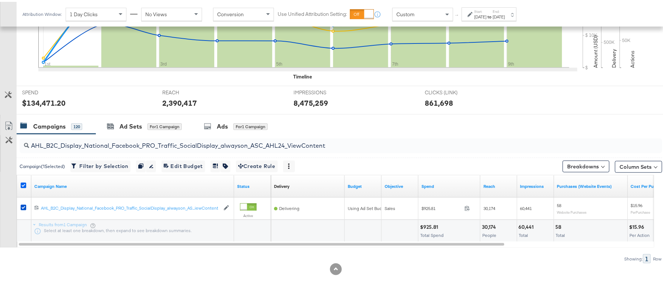
click at [24, 184] on icon at bounding box center [24, 184] width 6 height 6
click at [0, 0] on input "checkbox" at bounding box center [0, 0] width 0 height 0
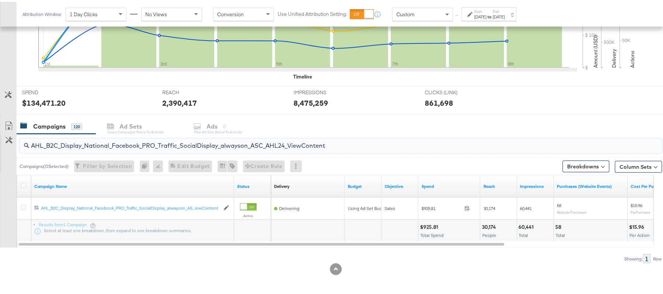
click at [83, 145] on input "AHL_B2C_Display_National_Facebook_PRO_Traffic_SocialDisplay_alwayson_ASC_AHL24_…" at bounding box center [316, 141] width 574 height 14
paste input "PTS_B2C_Display_National_Facebook_RTG_Leads_SocialDisplay_Retargeting_Diamond_H…"
paste input "alwayson_Retargeting_DARE24_DiamondPlatinum"
paste input "FR_B2C_Display_National_Facebook_RTG_Leads_SocialDisplay_alwayson_Retargeting_FR"
paste input "AF_B2C_Display_National_Facebook_RTG_Leads_SocialDisplay_alwayson_Retargeting_AF"
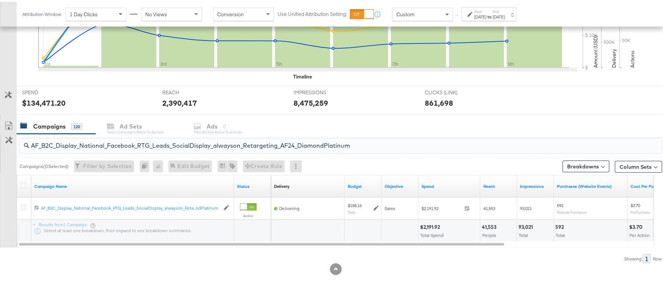
click at [276, 145] on input "AF_B2C_Display_National_Facebook_RTG_Leads_SocialDisplay_alwayson_Retargeting_A…" at bounding box center [316, 141] width 574 height 14
paste input "HL_B2C_Display_National_Facebook_RTG_Leads_SocialDisplay_alwayson_Retargeting_A…"
paste input "PTS_B2C_Display_National_Facebook_PRO_Traffic_SocialDisplay_alwayson_ASC_DARE24…"
type input "APTS_B2C_Display_National_Facebook_PRO_Traffic_SocialDisplay_alwayson_ASC_DARE2…"
click at [24, 182] on icon at bounding box center [24, 184] width 6 height 6
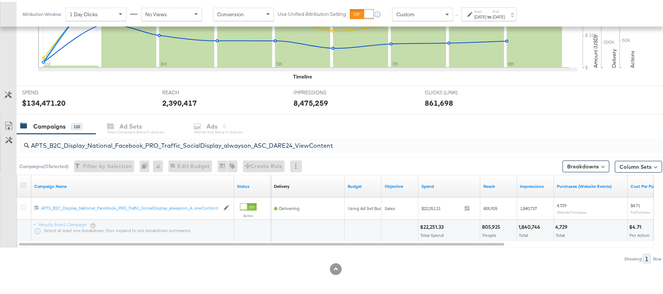
click at [0, 0] on input "checkbox" at bounding box center [0, 0] width 0 height 0
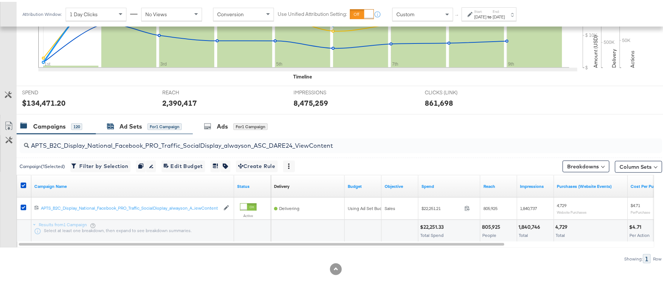
click at [130, 127] on div "Ad Sets" at bounding box center [130, 125] width 22 height 8
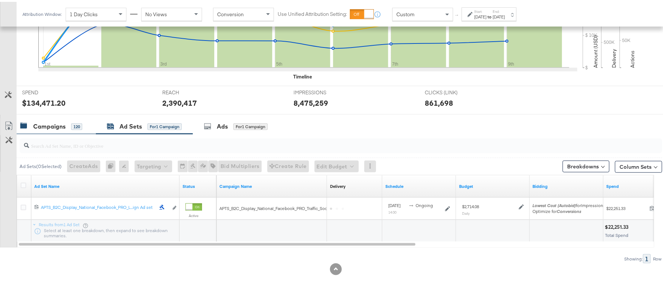
click at [62, 127] on div "Campaigns" at bounding box center [49, 125] width 32 height 8
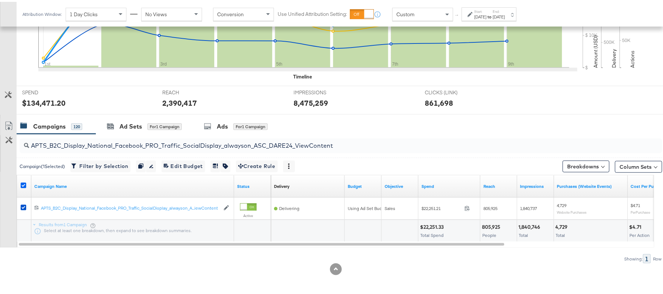
click at [22, 183] on icon at bounding box center [24, 184] width 6 height 6
click at [0, 0] on input "checkbox" at bounding box center [0, 0] width 0 height 0
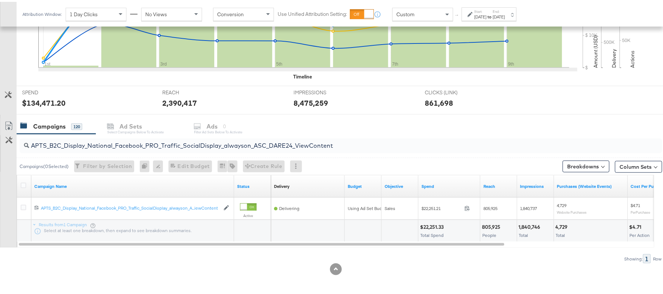
click at [158, 144] on input "APTS_B2C_Display_National_Facebook_PRO_Traffic_SocialDisplay_alwayson_ASC_DARE2…" at bounding box center [316, 141] width 574 height 14
paste input "Leads_SocialDisplay_alwayson_ASC_DARE24_Purchase"
type input "APTS_B2C_Display_National_Facebook_PRO_Leads_SocialDisplay_alwayson_ASC_DARE24_…"
click at [25, 182] on icon at bounding box center [24, 184] width 6 height 6
click at [0, 0] on input "checkbox" at bounding box center [0, 0] width 0 height 0
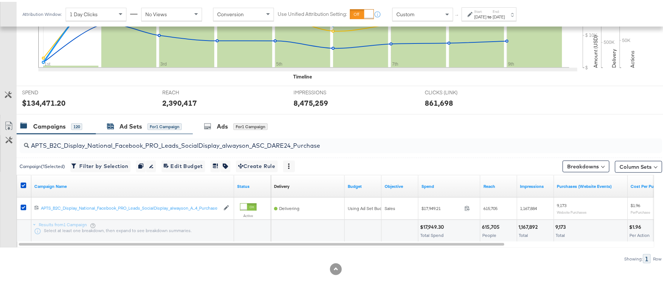
click at [132, 126] on div "Ad Sets" at bounding box center [130, 125] width 22 height 8
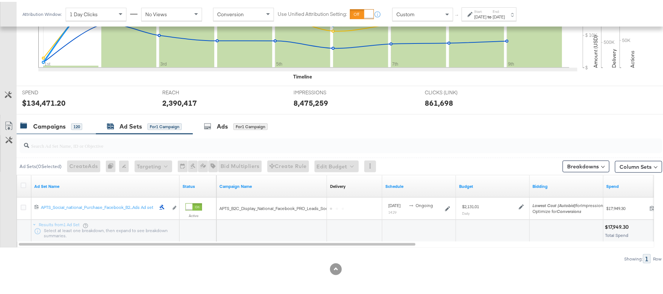
click at [49, 123] on div "Campaigns" at bounding box center [49, 125] width 32 height 8
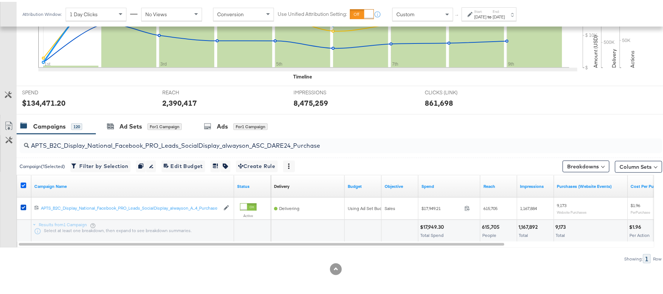
click at [24, 184] on div at bounding box center [25, 184] width 8 height 7
click at [24, 184] on icon at bounding box center [24, 184] width 6 height 6
click at [0, 0] on input "checkbox" at bounding box center [0, 0] width 0 height 0
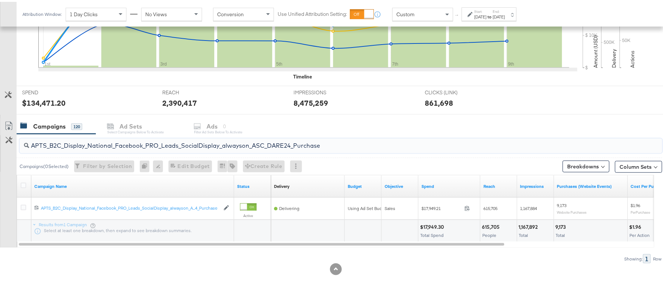
click at [96, 142] on input "APTS_B2C_Display_National_Facebook_PRO_Leads_SocialDisplay_alwayson_ASC_DARE24_…" at bounding box center [316, 141] width 574 height 14
paste input "F_B2C_Display_National_Facebook_PRO_Traffic_SocialDisplay_alwayson_ASC_AF24_Vie…"
type input "AF_B2C_Display_National_Facebook_PRO_Traffic_SocialDisplay_alwayson_ASC_AF24_Vi…"
click at [21, 182] on icon at bounding box center [24, 184] width 6 height 6
click at [0, 0] on input "checkbox" at bounding box center [0, 0] width 0 height 0
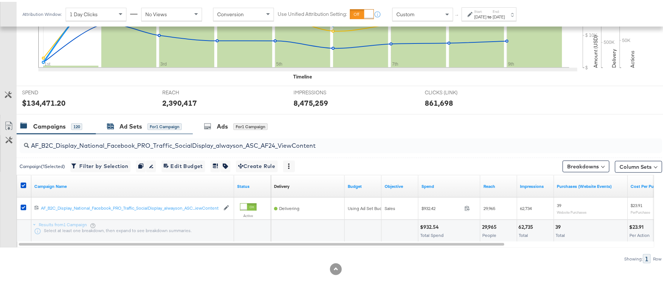
click at [137, 123] on div "Ad Sets" at bounding box center [130, 125] width 22 height 8
